Goal: Information Seeking & Learning: Learn about a topic

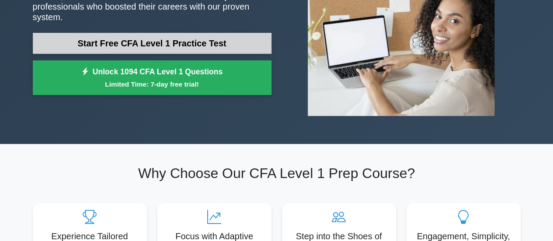
click at [185, 41] on link "Start Free CFA Level 1 Practice Test" at bounding box center [152, 43] width 239 height 21
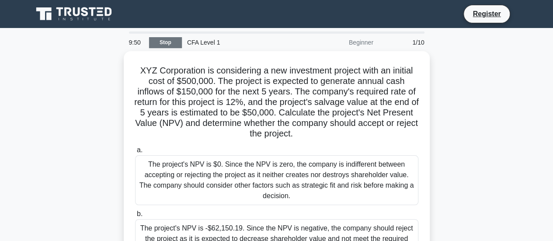
click at [172, 40] on link "Stop" at bounding box center [165, 42] width 33 height 11
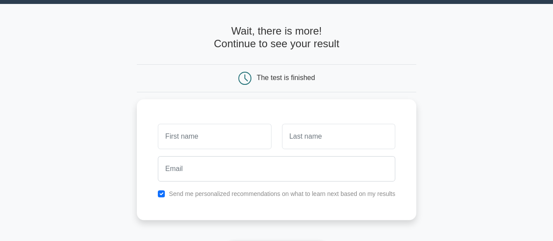
scroll to position [44, 0]
